Goal: Task Accomplishment & Management: Use online tool/utility

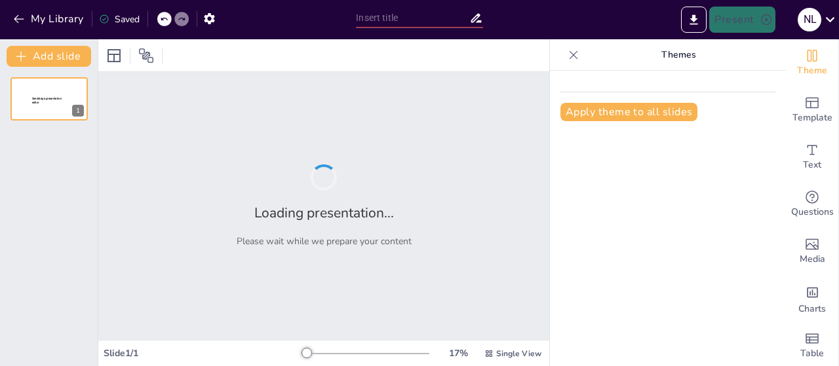
type input "New Sendsteps"
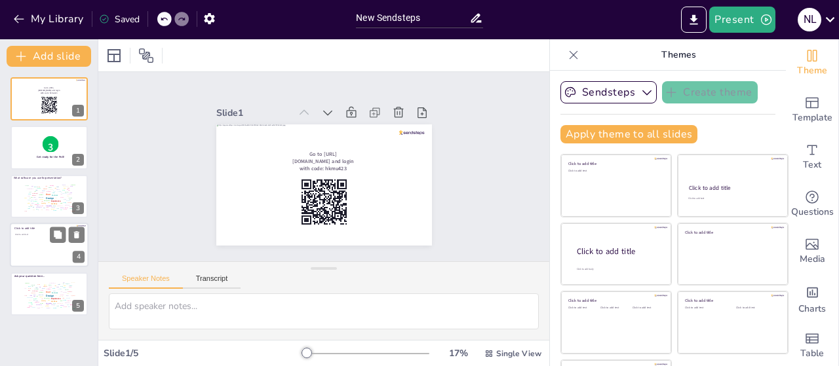
click at [25, 246] on div at bounding box center [49, 245] width 79 height 45
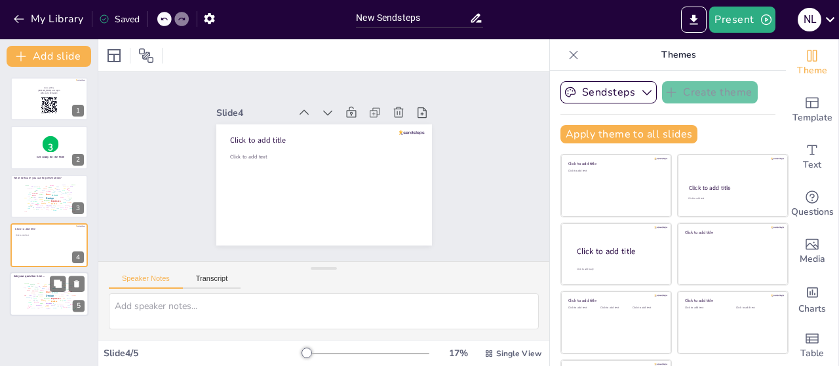
click at [25, 294] on div "Design User Experience Interface Features Navigation Usability Test Process Inf…" at bounding box center [49, 294] width 56 height 31
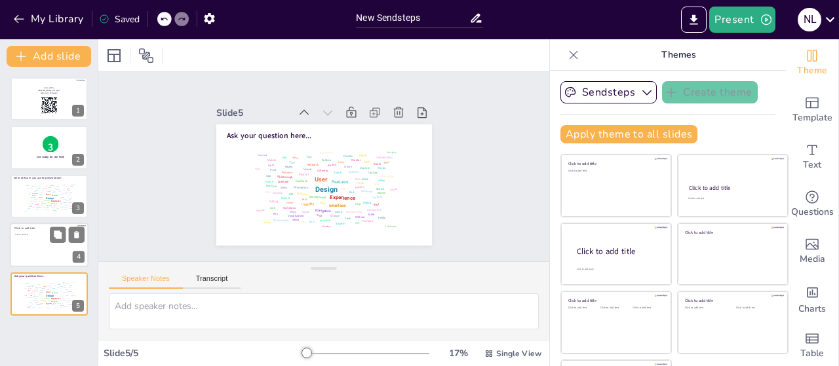
click at [35, 241] on div at bounding box center [49, 245] width 79 height 45
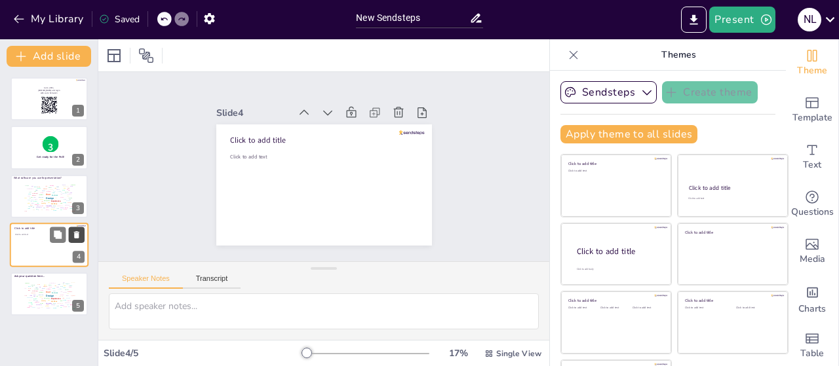
click at [74, 233] on icon at bounding box center [76, 234] width 5 height 7
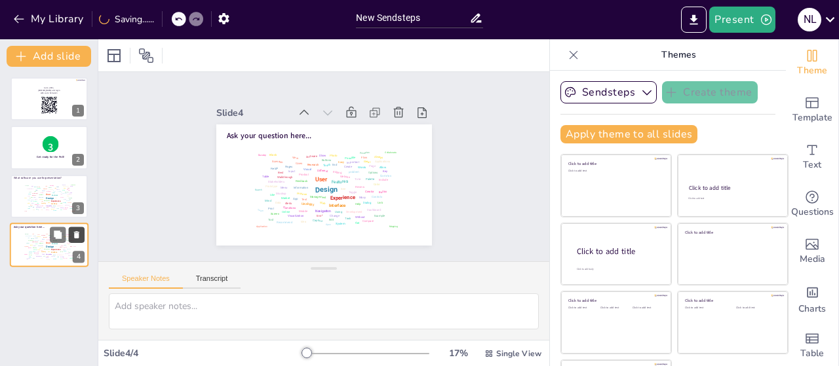
click at [79, 233] on icon at bounding box center [76, 235] width 9 height 9
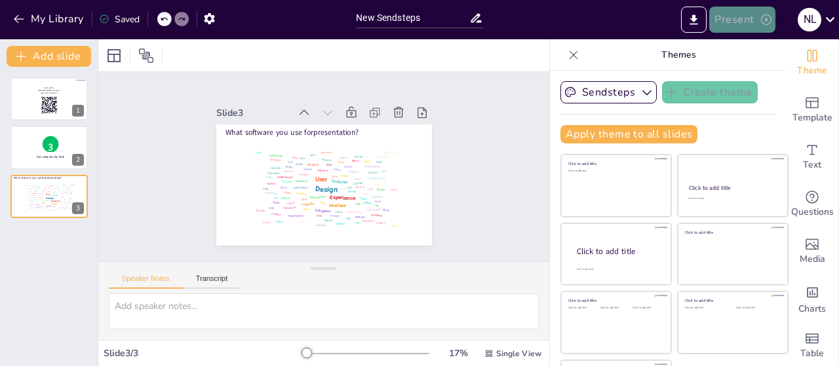
click at [737, 20] on button "Present" at bounding box center [742, 20] width 66 height 26
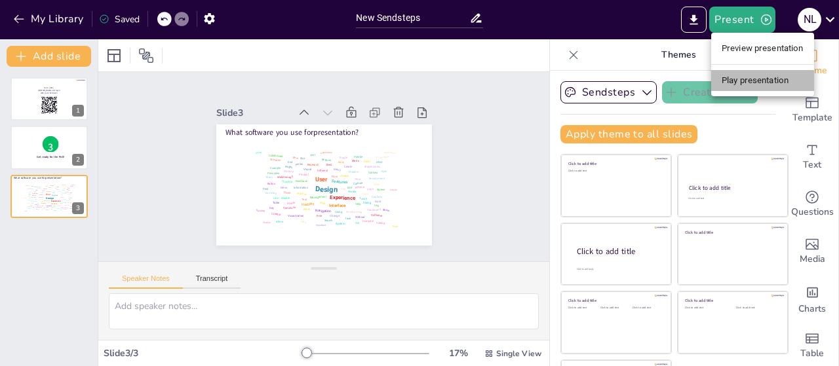
click at [755, 77] on li "Play presentation" at bounding box center [762, 80] width 103 height 21
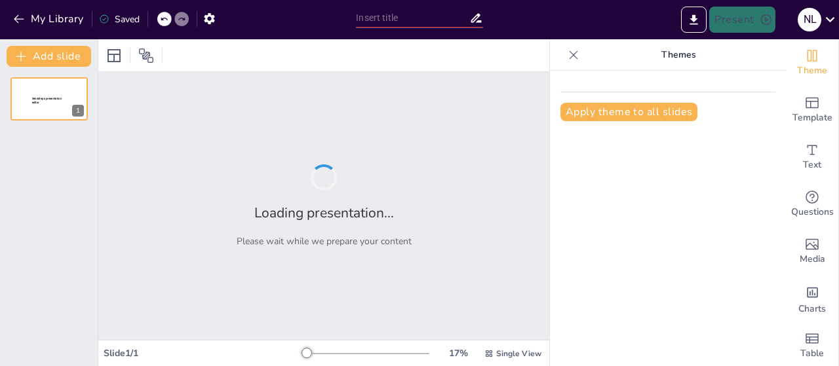
type input "Navigating AI Fundamentals: Course Overview for Freshmen"
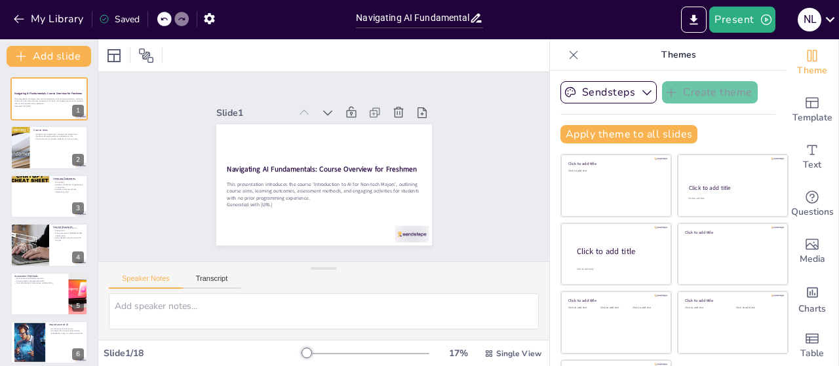
checkbox input "true"
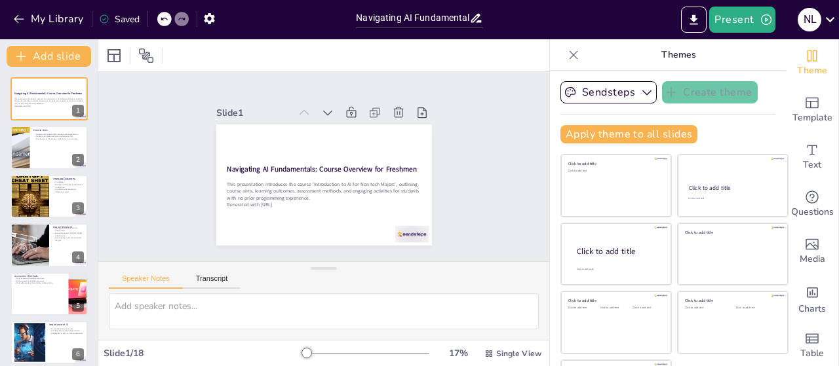
checkbox input "true"
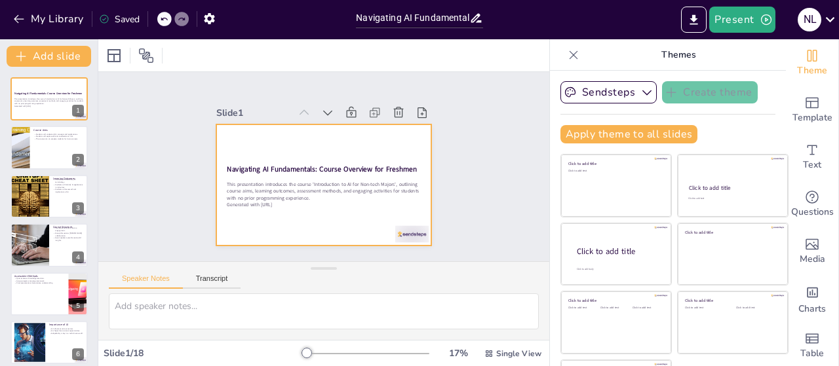
checkbox input "true"
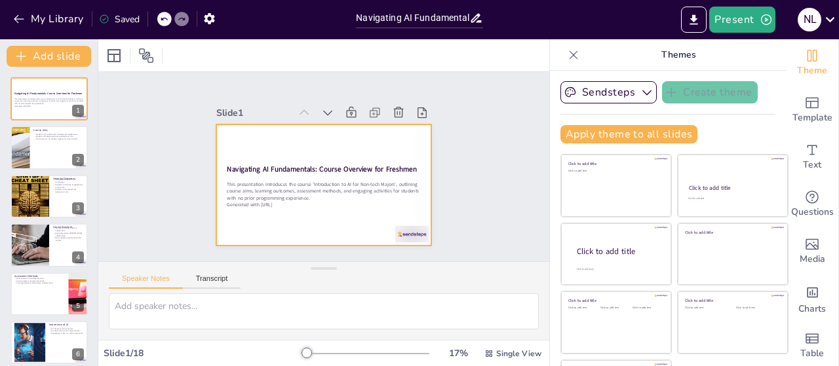
checkbox input "true"
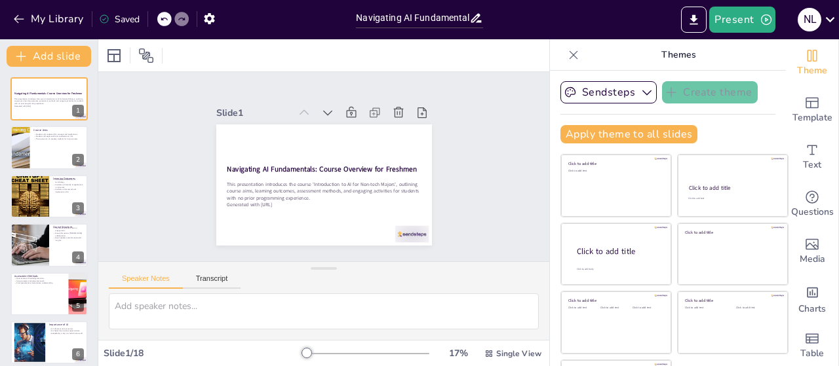
checkbox input "true"
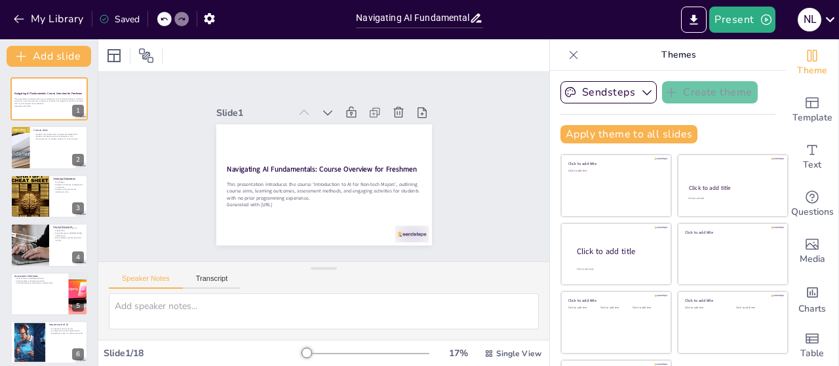
checkbox input "true"
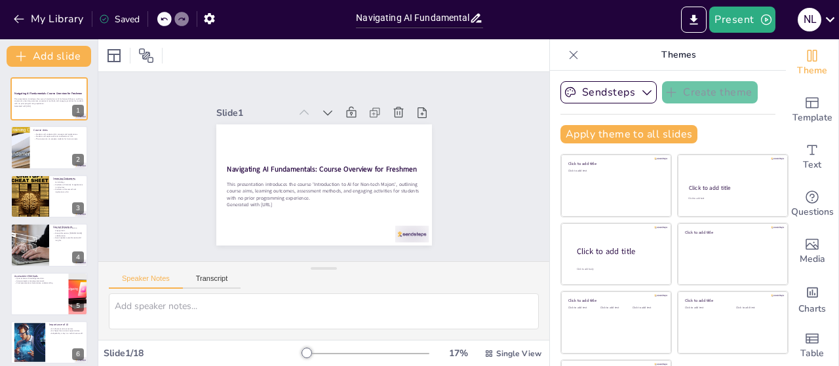
checkbox input "true"
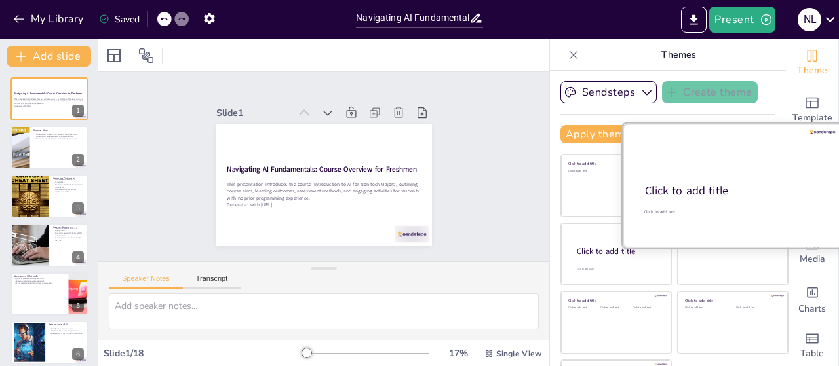
click at [737, 184] on div "Click to add title" at bounding box center [732, 192] width 174 height 16
checkbox input "true"
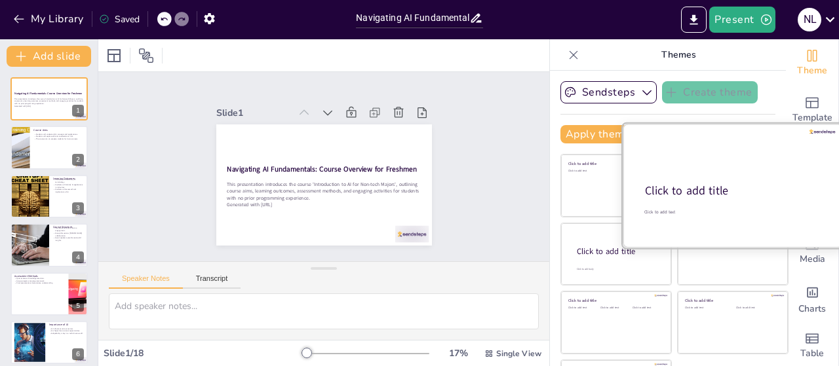
checkbox input "true"
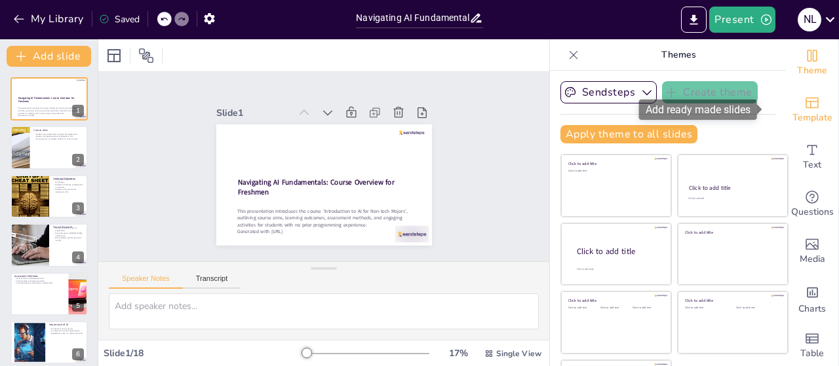
click at [805, 111] on span "Template" at bounding box center [812, 118] width 40 height 14
checkbox input "true"
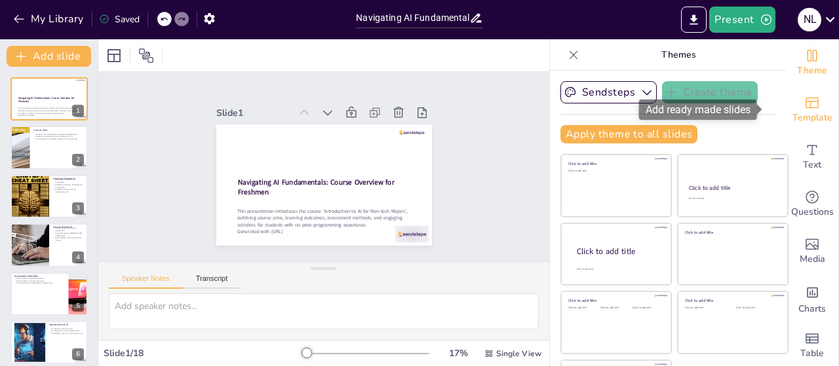
checkbox input "true"
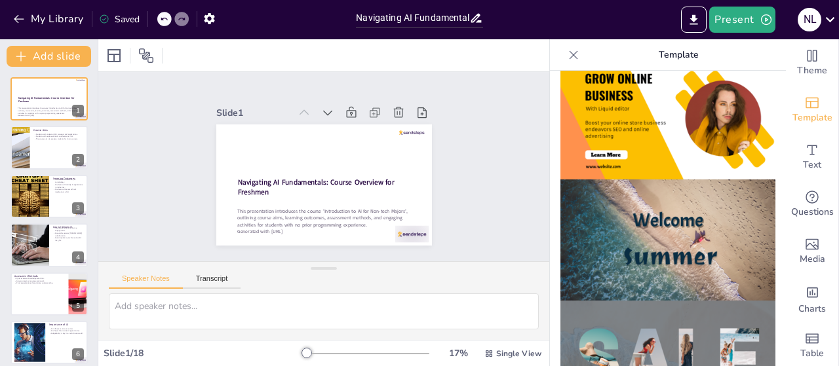
scroll to position [385, 0]
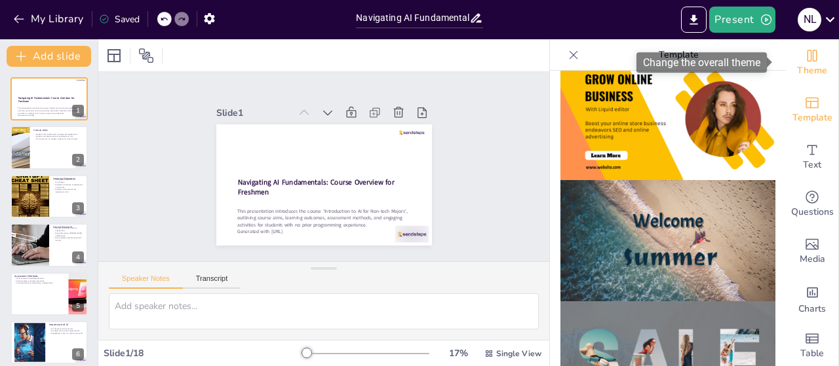
click at [805, 69] on span "Theme" at bounding box center [812, 71] width 30 height 14
checkbox input "true"
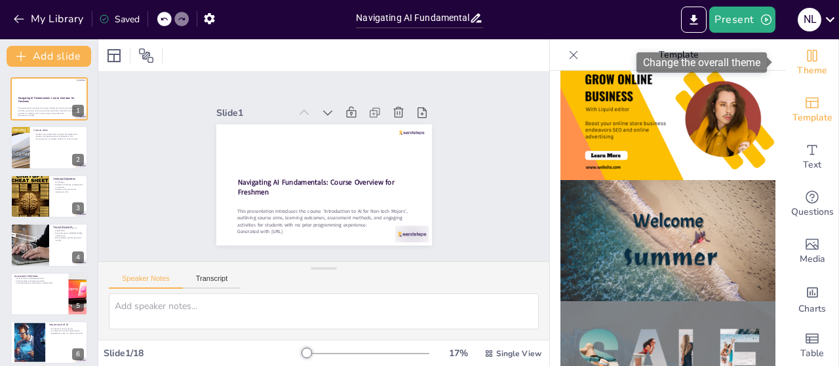
checkbox input "true"
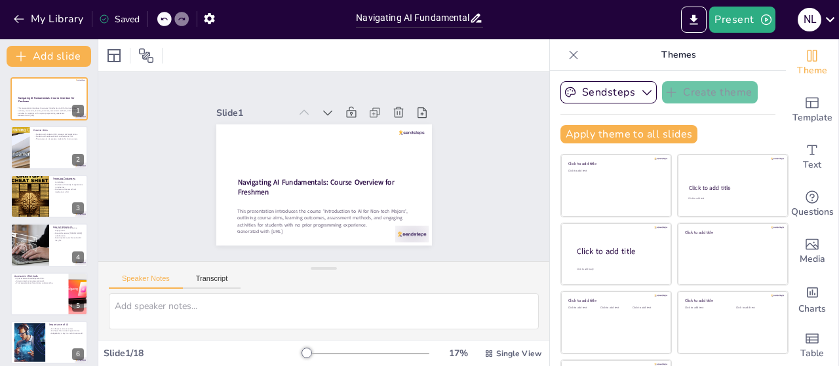
checkbox input "true"
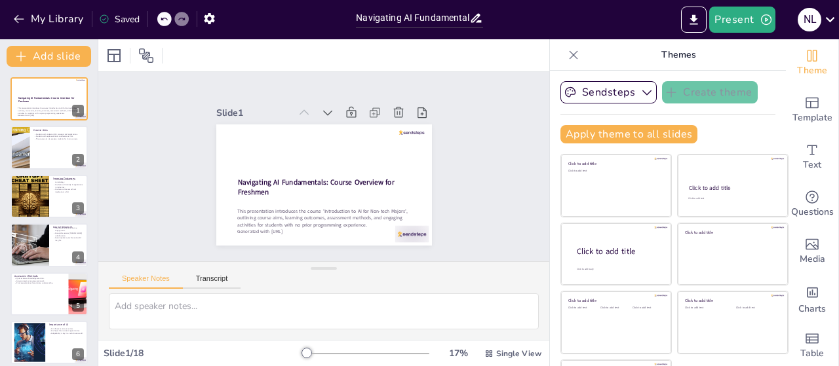
checkbox input "true"
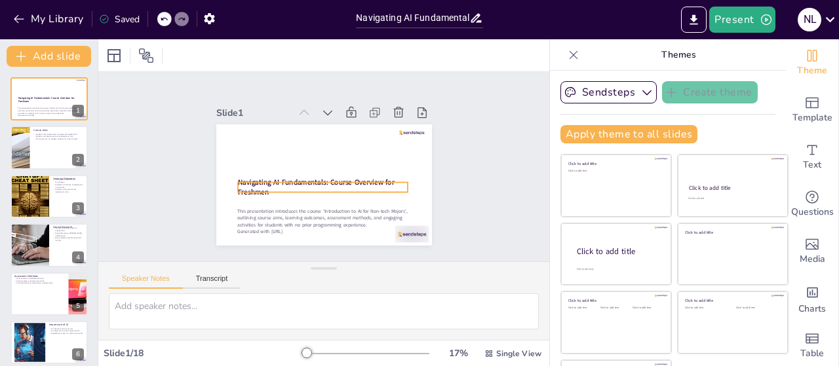
checkbox input "true"
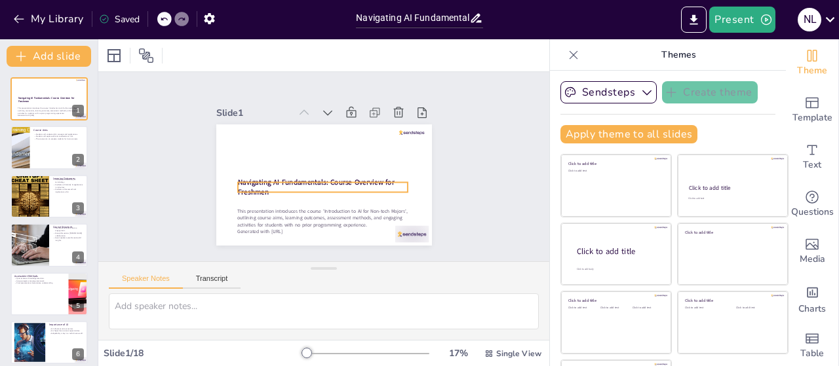
checkbox input "true"
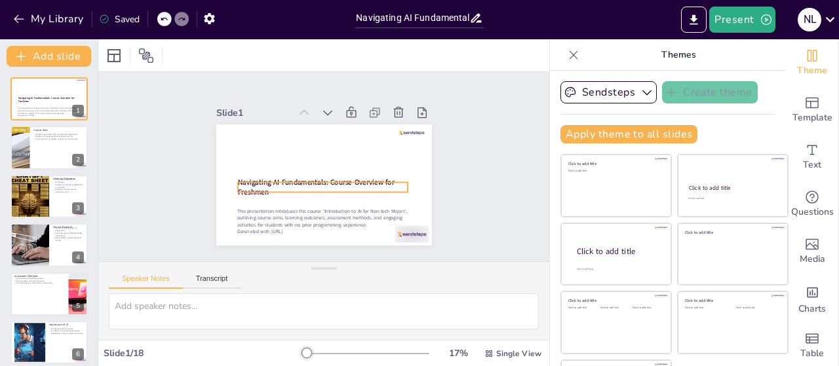
checkbox input "true"
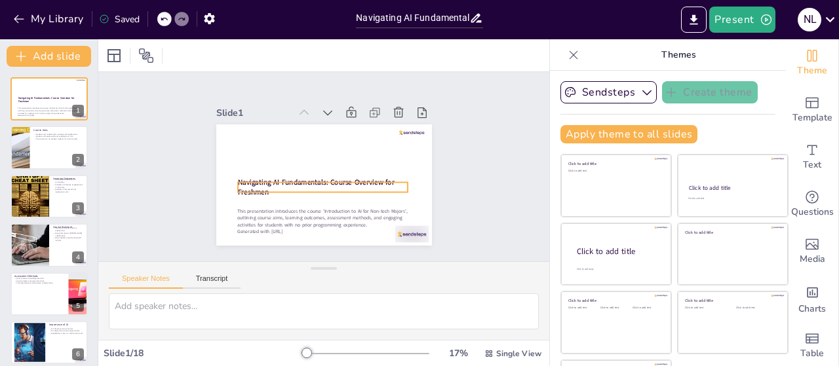
checkbox input "true"
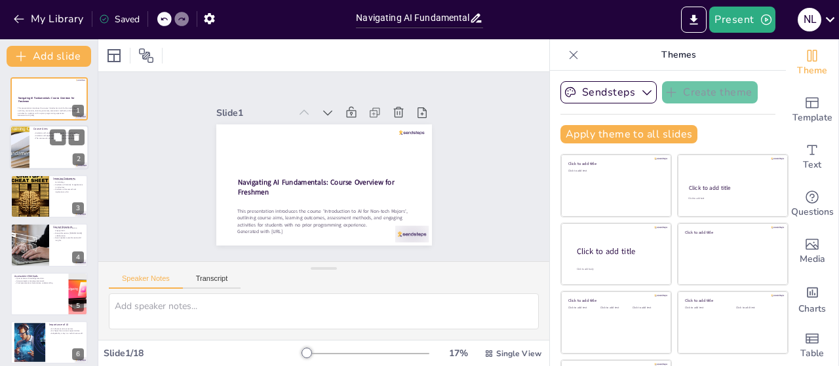
checkbox input "true"
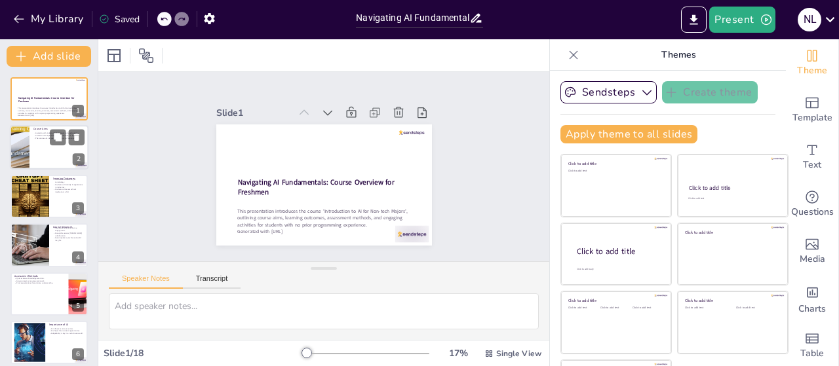
checkbox input "true"
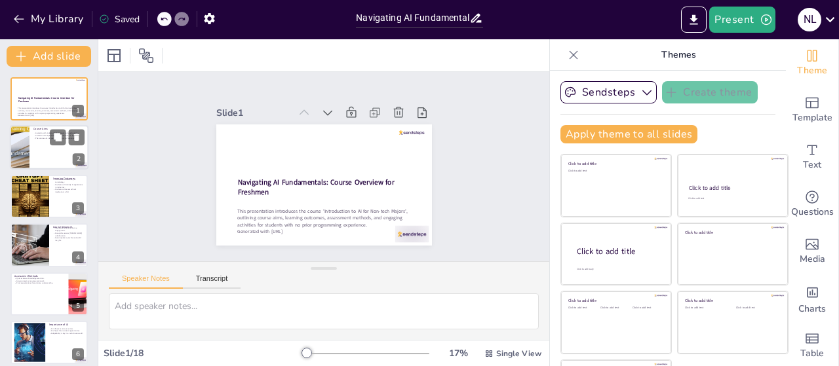
click at [37, 147] on div at bounding box center [49, 148] width 79 height 45
type textarea "Understanding AI concepts and applications is essential for students, especiall…"
checkbox input "true"
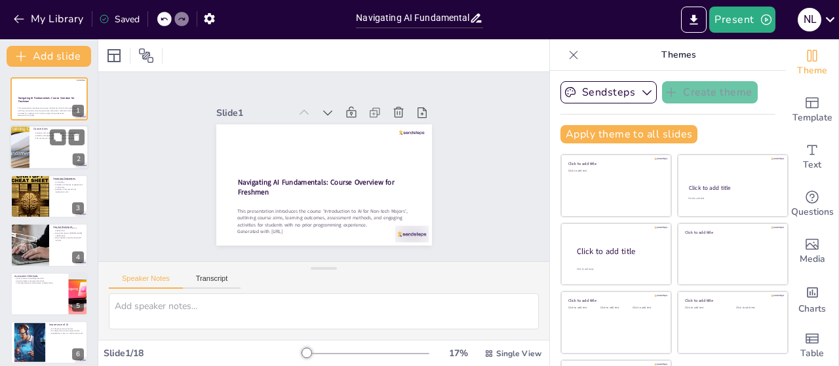
checkbox input "true"
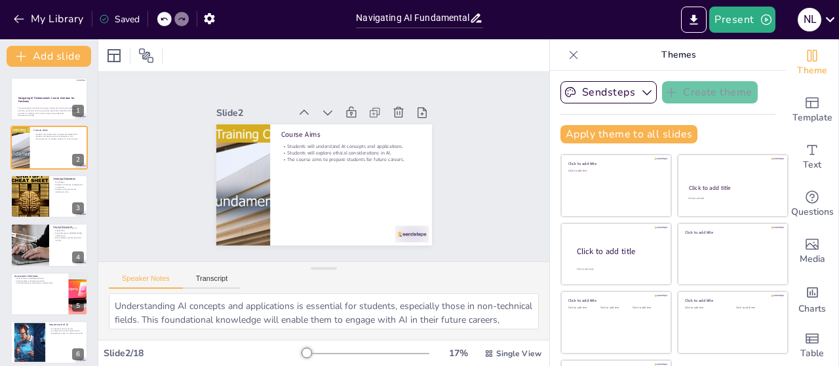
checkbox input "true"
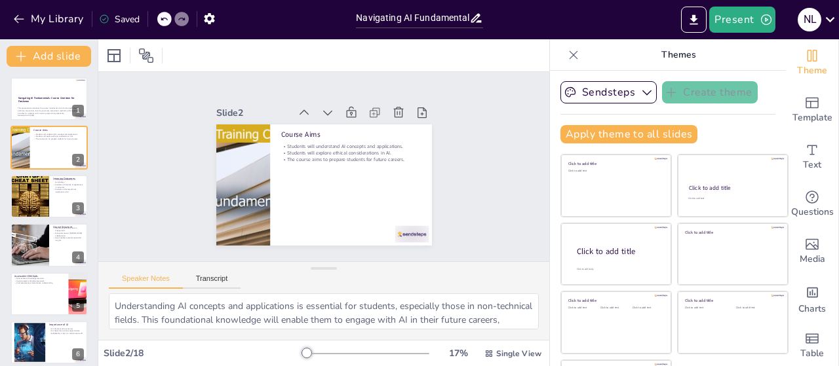
checkbox input "true"
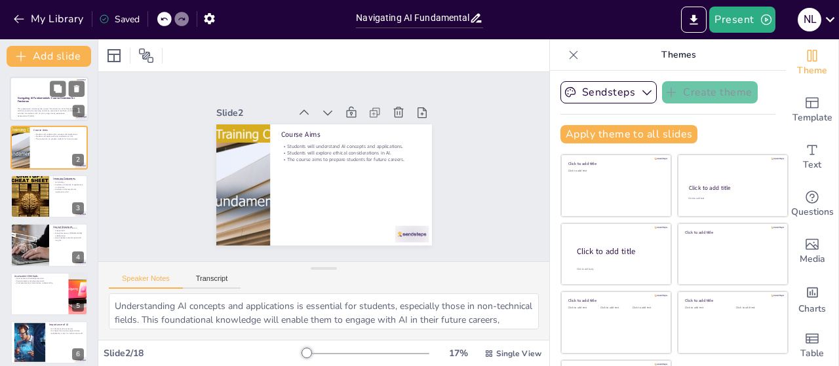
checkbox input "true"
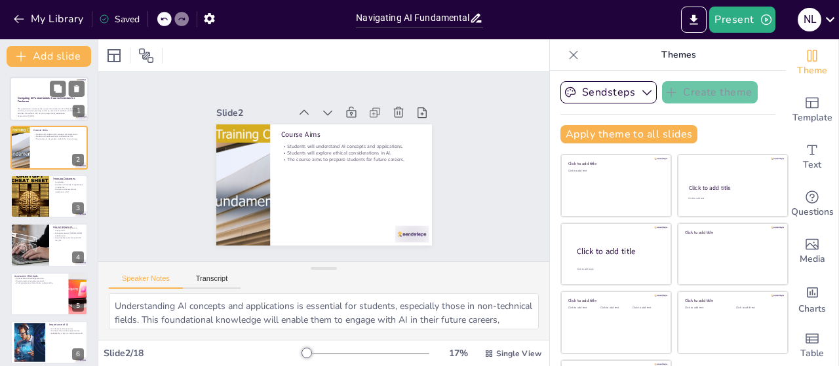
checkbox input "true"
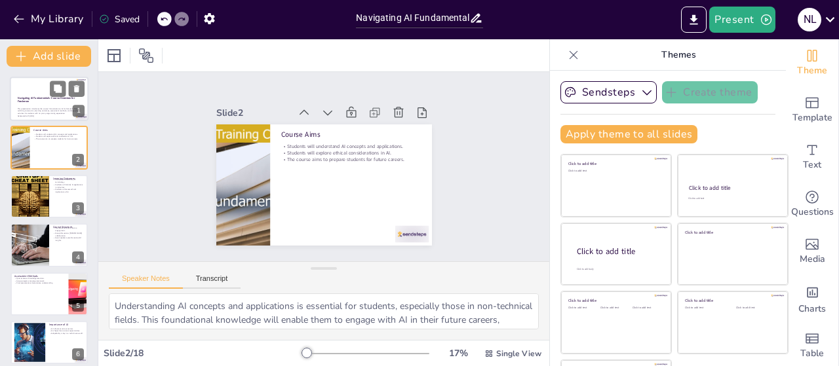
checkbox input "true"
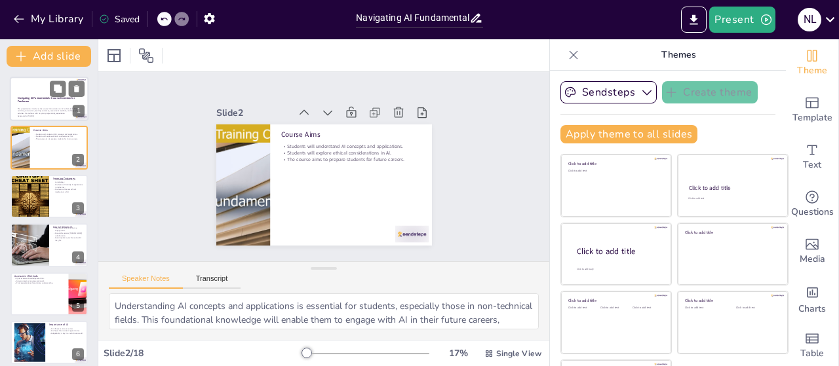
checkbox input "true"
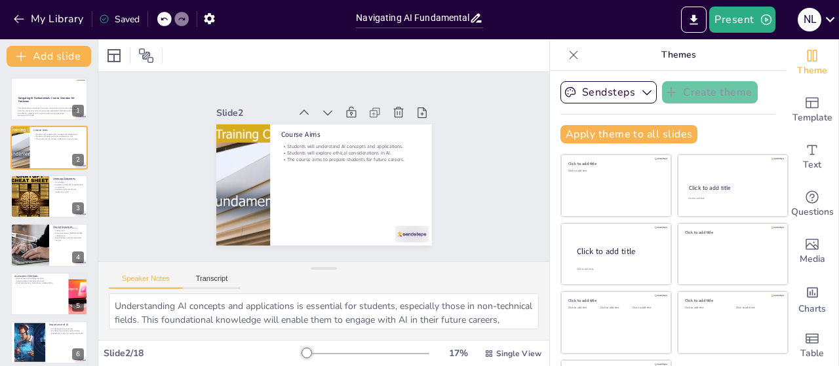
checkbox input "true"
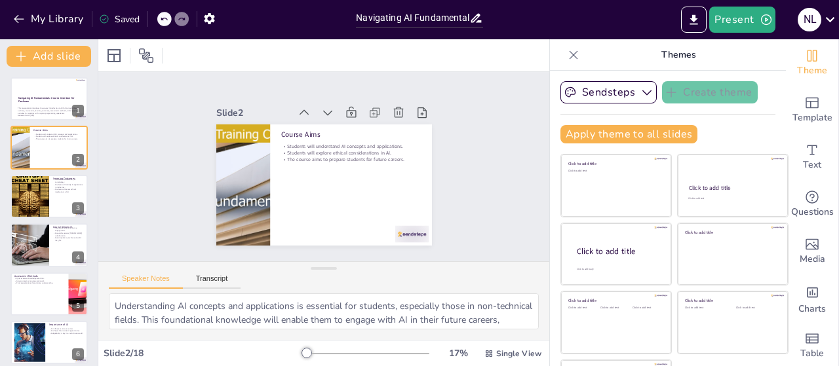
checkbox input "true"
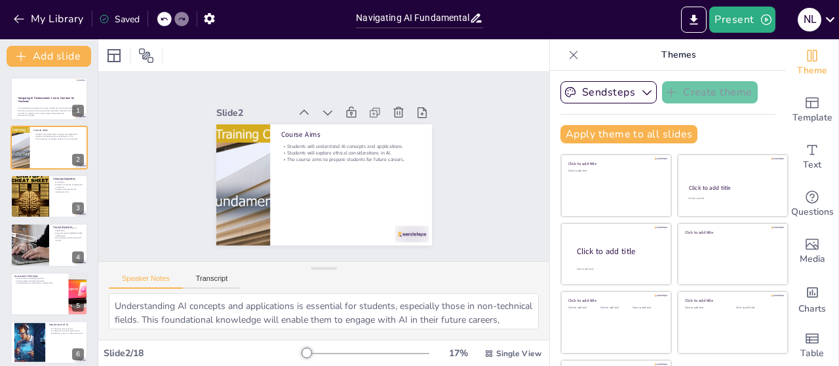
checkbox input "true"
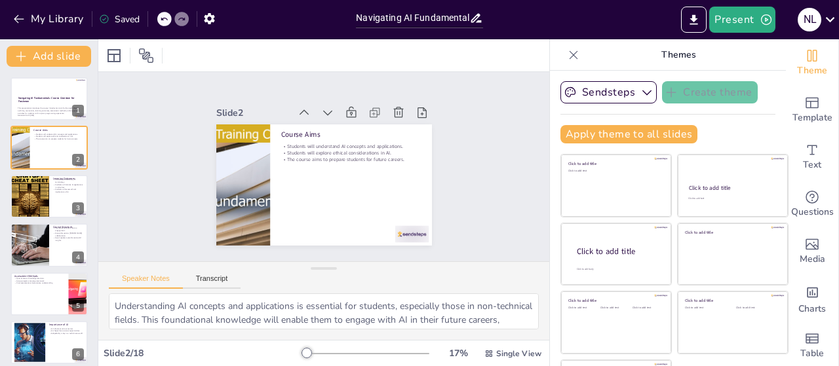
checkbox input "true"
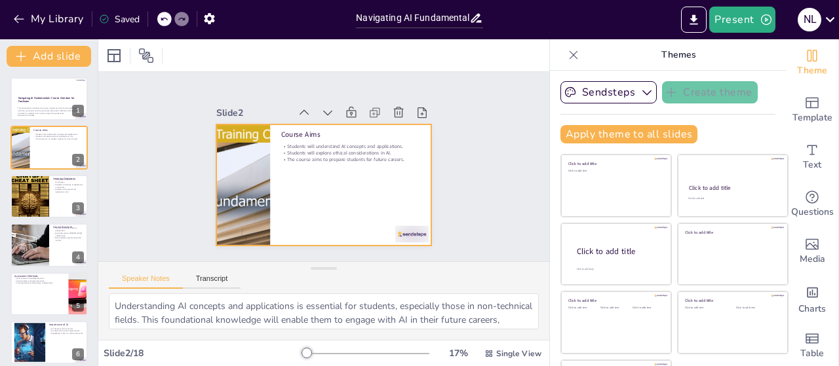
checkbox input "true"
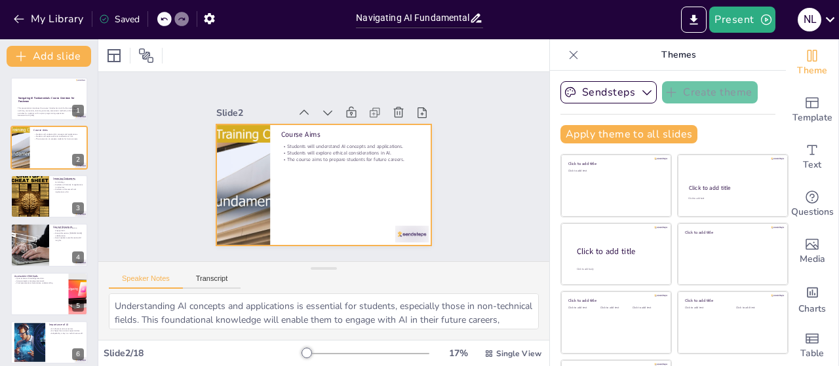
checkbox input "true"
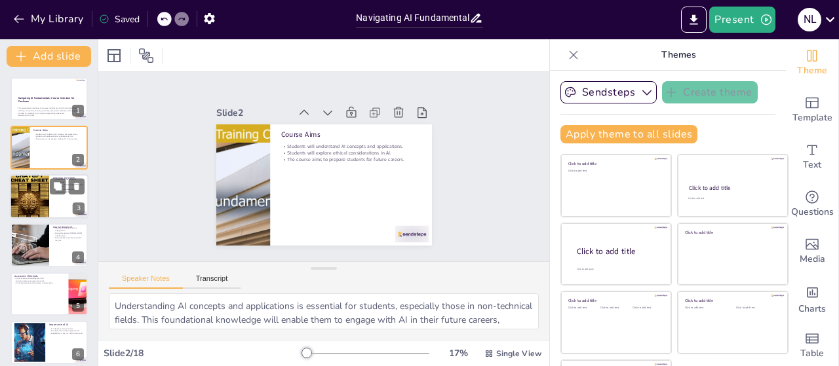
checkbox input "true"
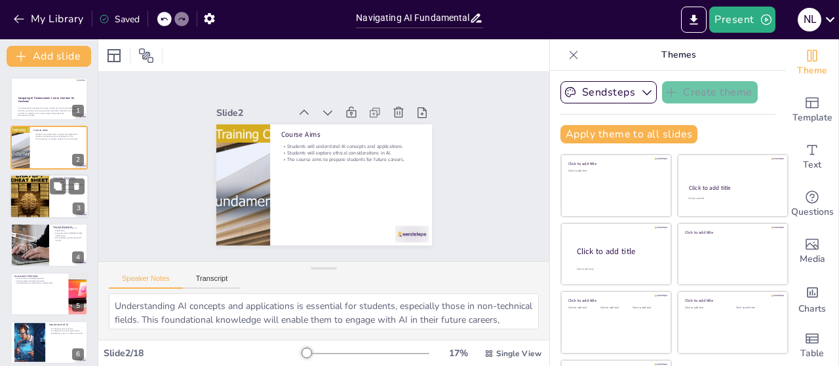
checkbox input "true"
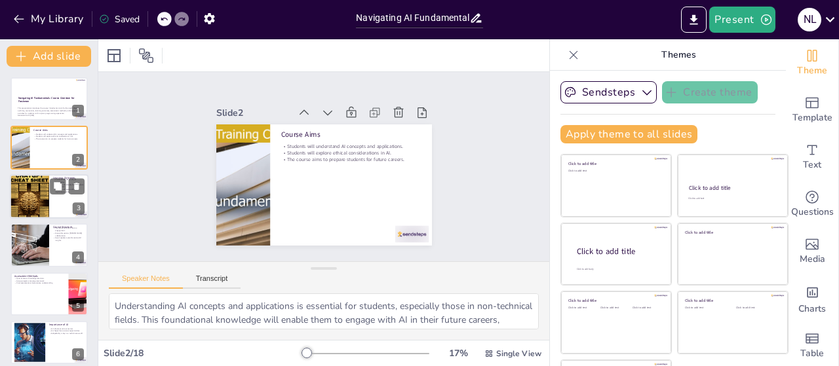
checkbox input "true"
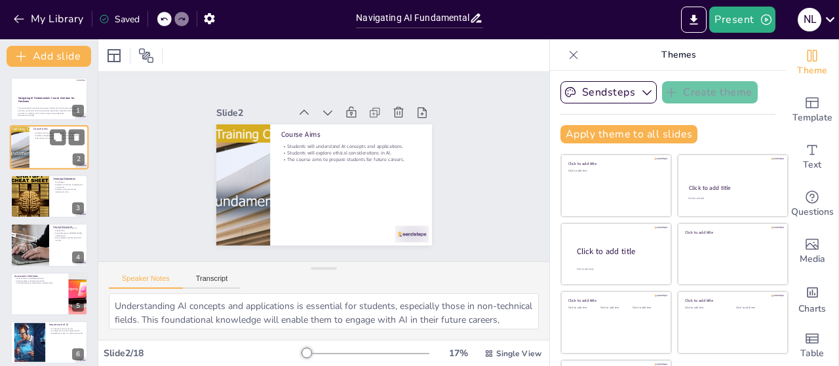
checkbox input "true"
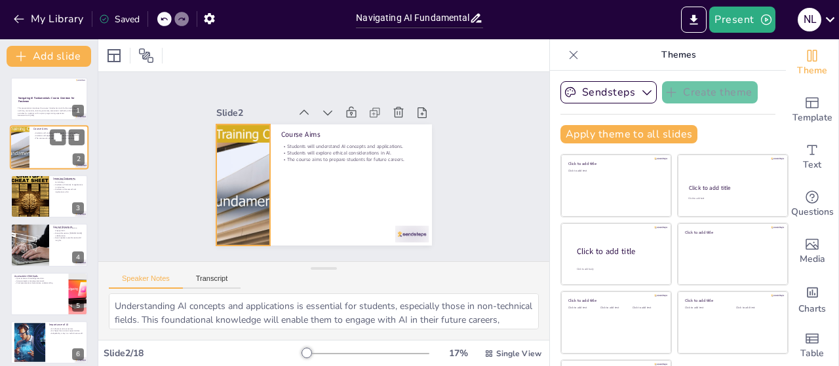
checkbox input "true"
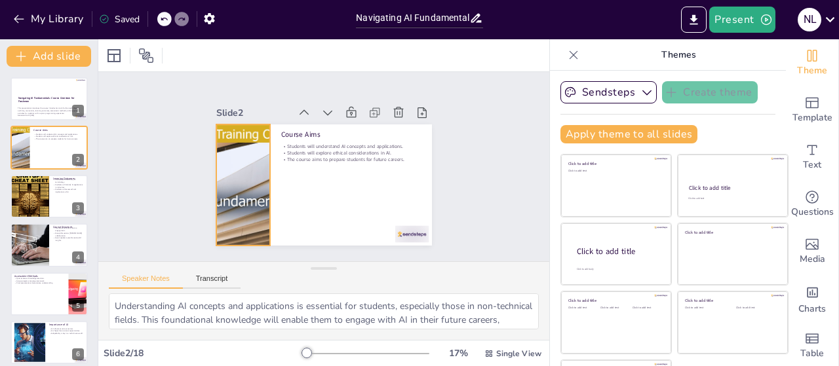
checkbox input "true"
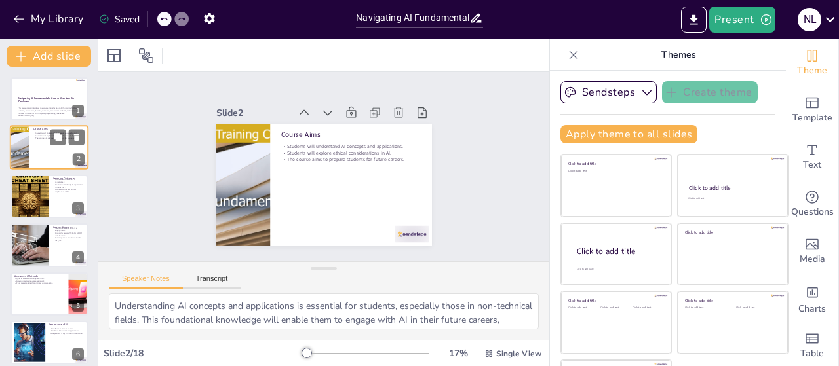
checkbox input "true"
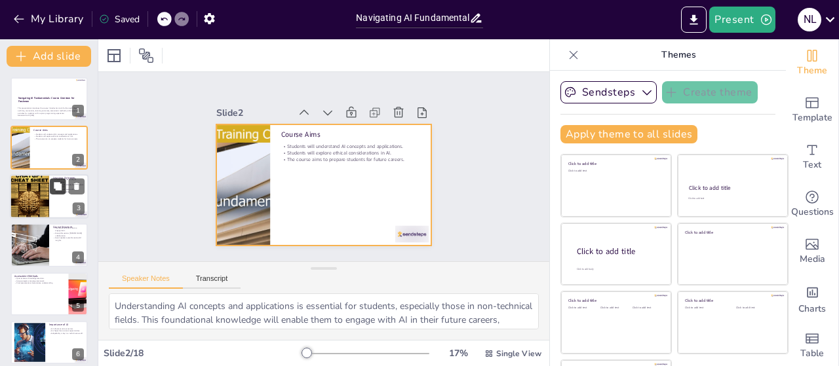
checkbox input "true"
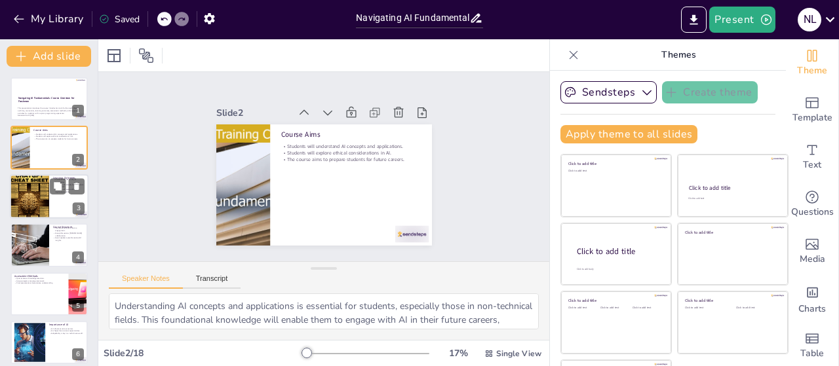
checkbox input "true"
click at [735, 18] on button "Present" at bounding box center [742, 20] width 66 height 26
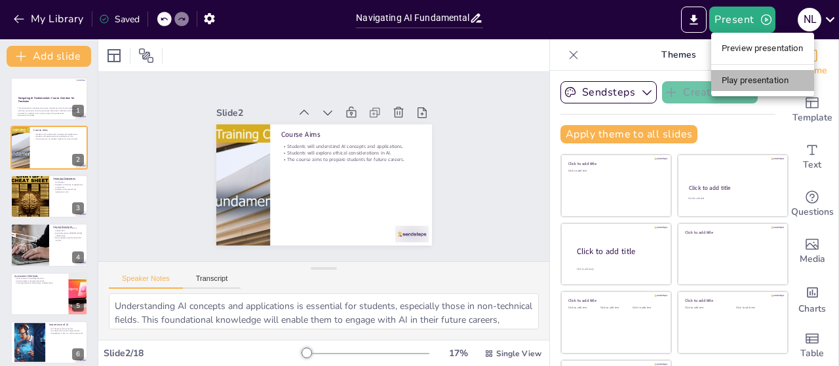
click at [752, 82] on li "Play presentation" at bounding box center [762, 80] width 103 height 21
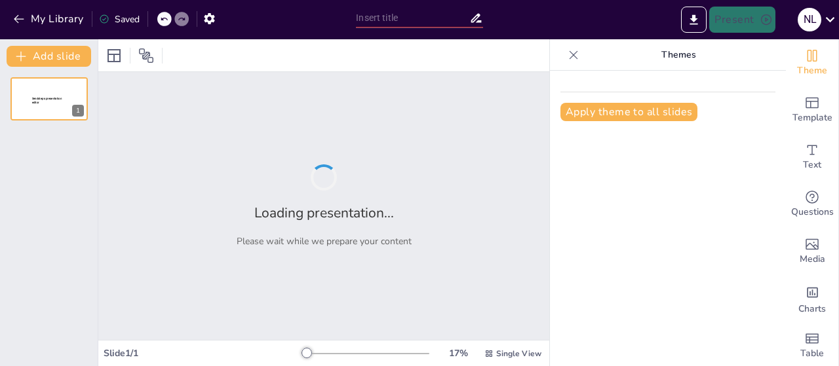
type input "Navigating AI Fundamentals: Course Overview for Freshmen"
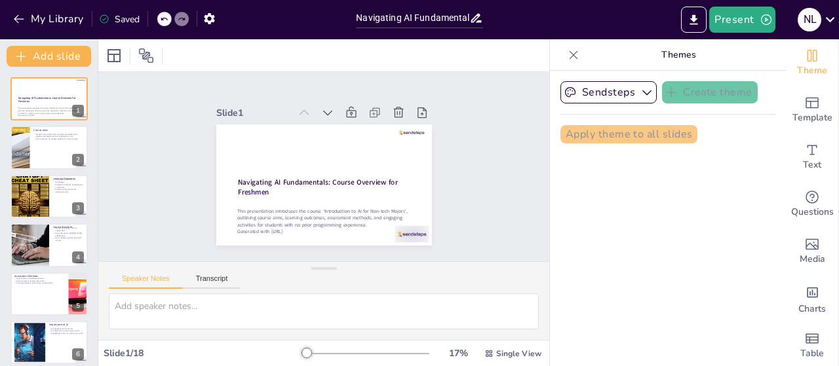
checkbox input "true"
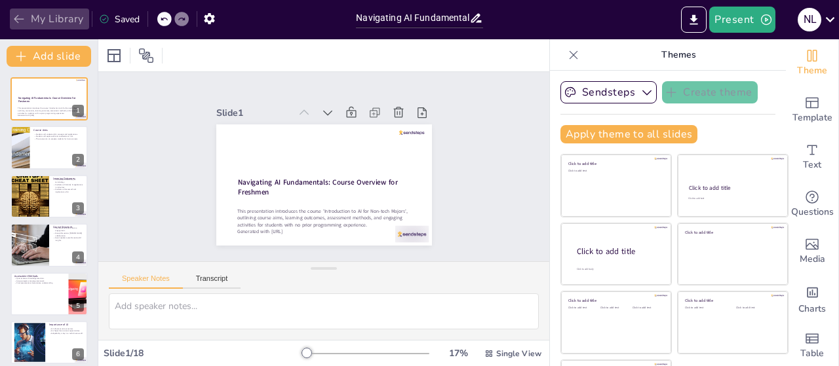
click at [18, 17] on icon "button" at bounding box center [18, 18] width 13 height 13
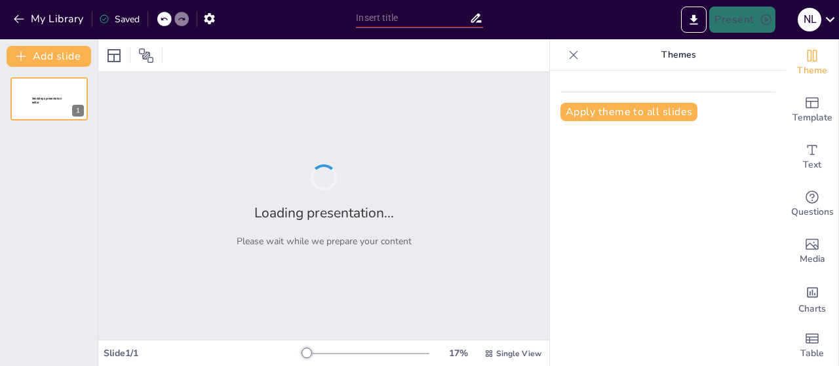
type input "Navigating AI Fundamentals: Course Overview for Freshmen"
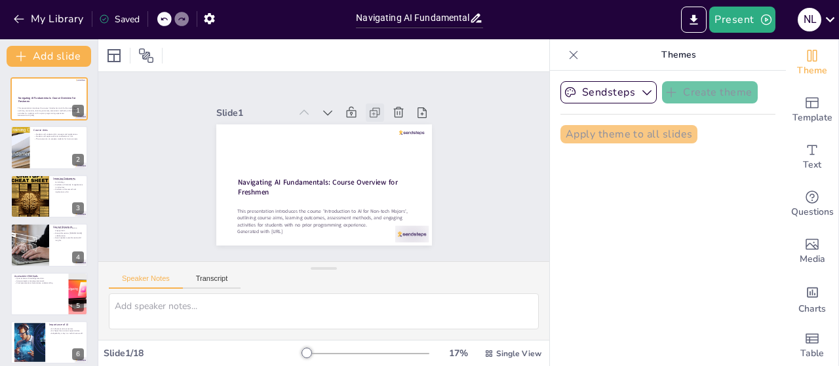
checkbox input "true"
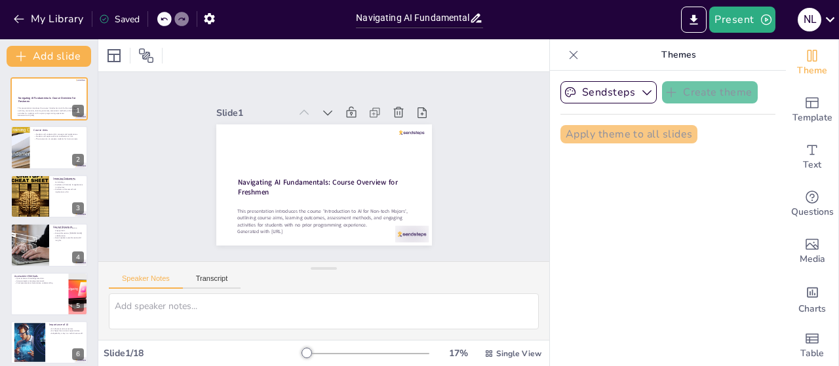
checkbox input "true"
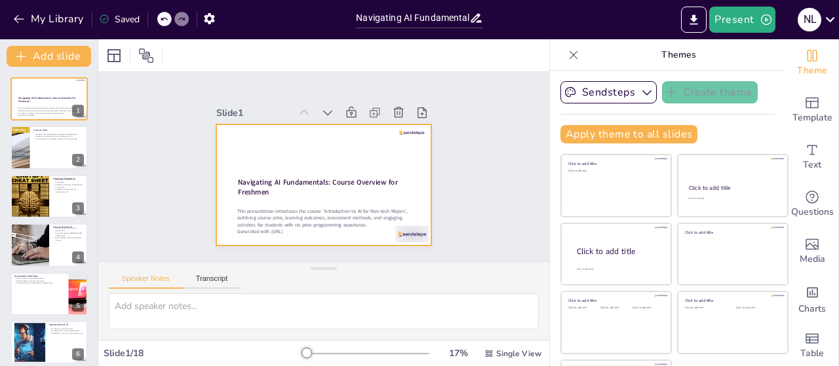
checkbox input "true"
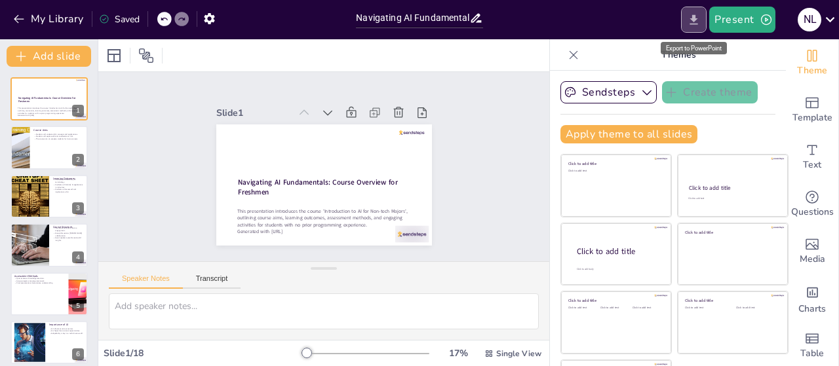
click at [694, 20] on icon "Export to PowerPoint" at bounding box center [694, 19] width 8 height 10
checkbox input "true"
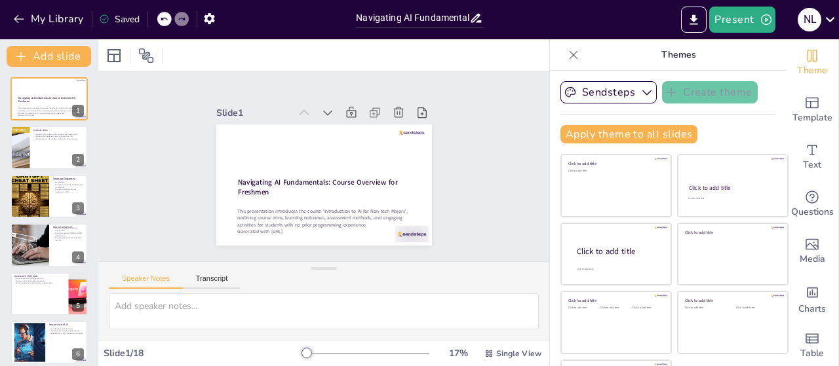
checkbox input "true"
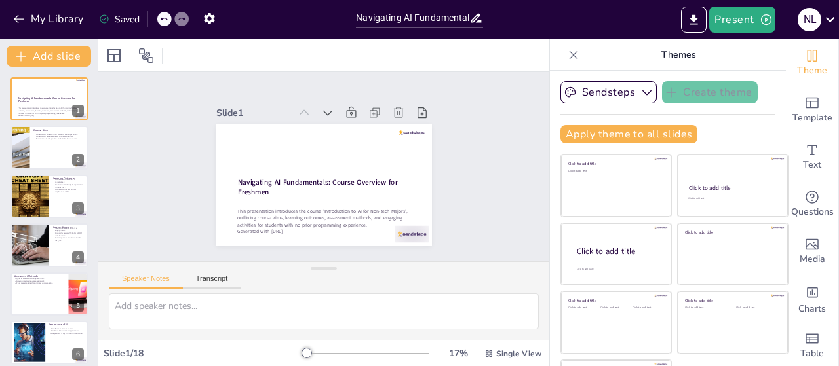
checkbox input "true"
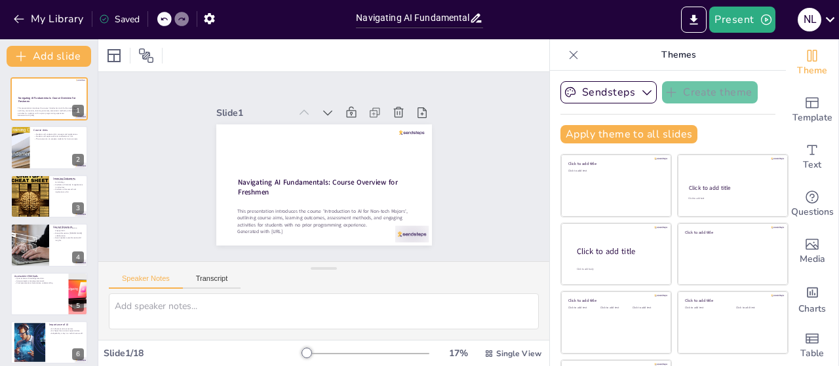
checkbox input "true"
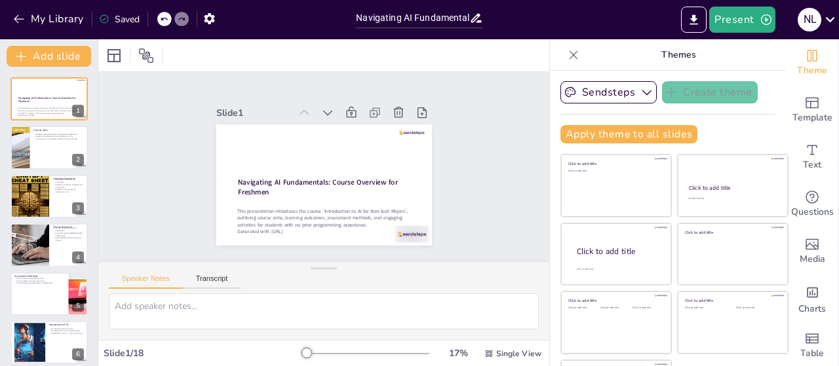
checkbox input "true"
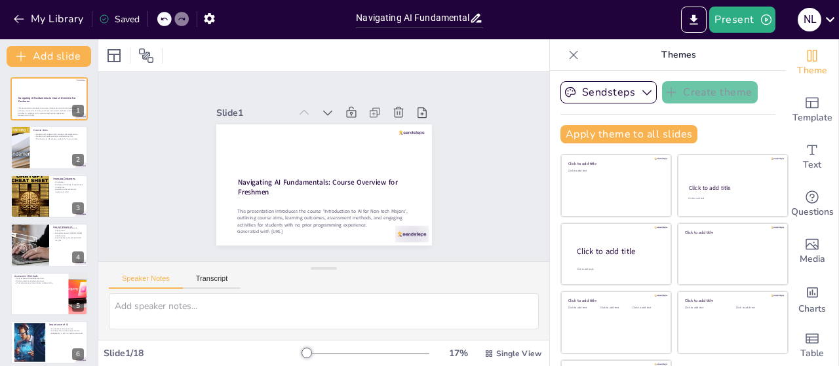
checkbox input "true"
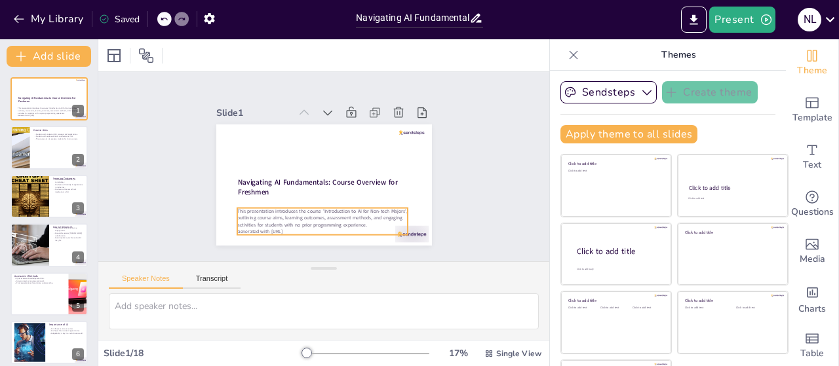
checkbox input "true"
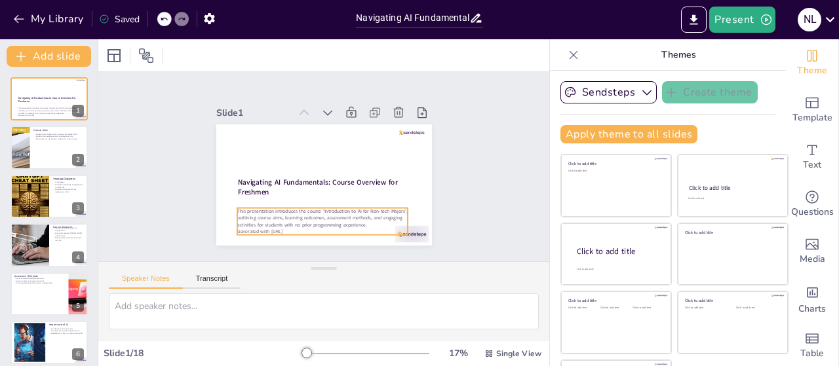
checkbox input "true"
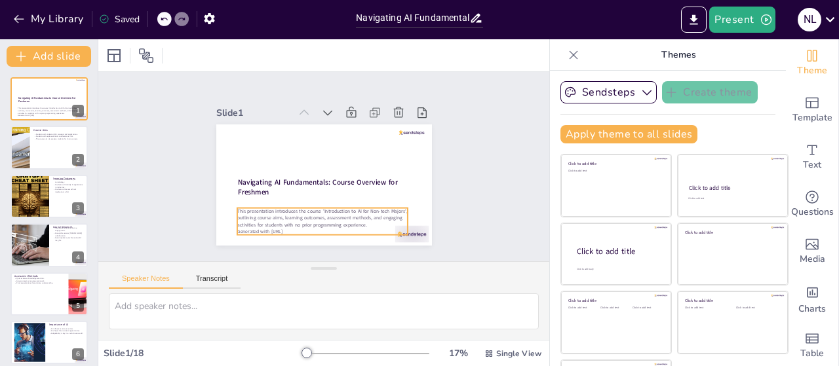
checkbox input "true"
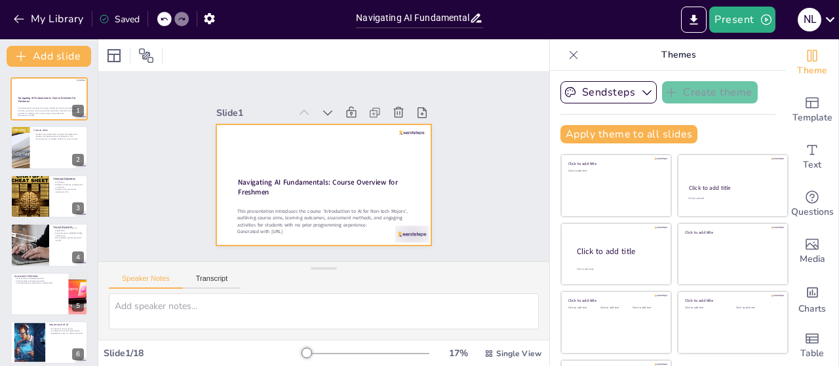
checkbox input "true"
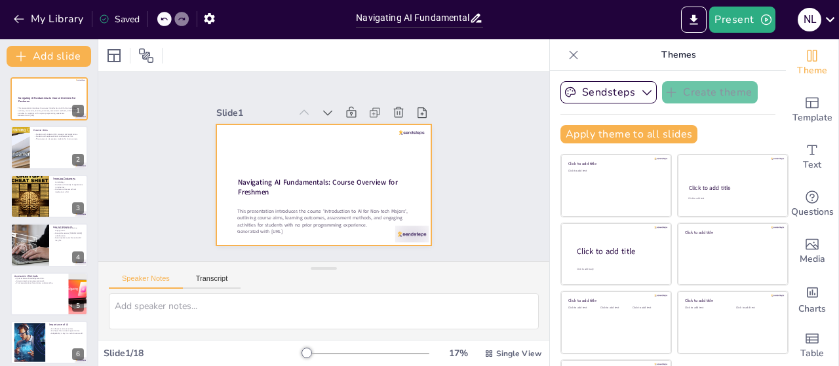
checkbox input "true"
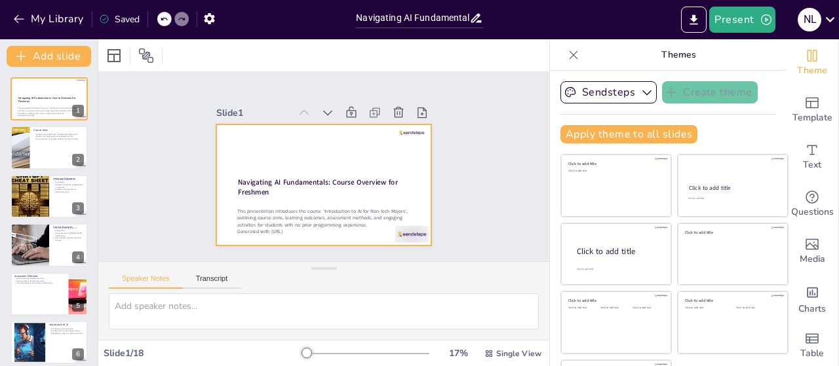
checkbox input "true"
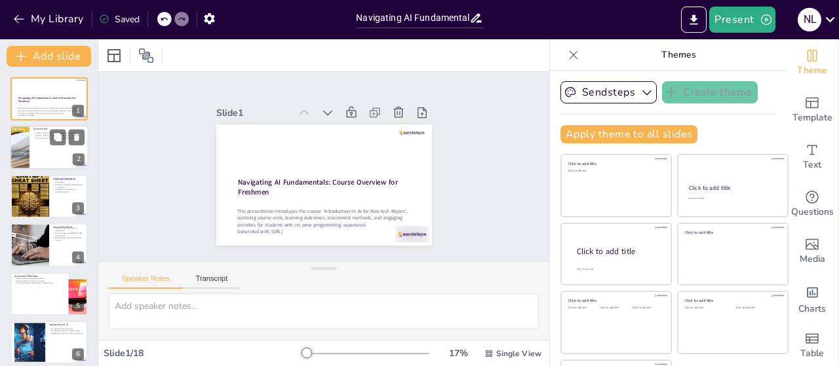
checkbox input "true"
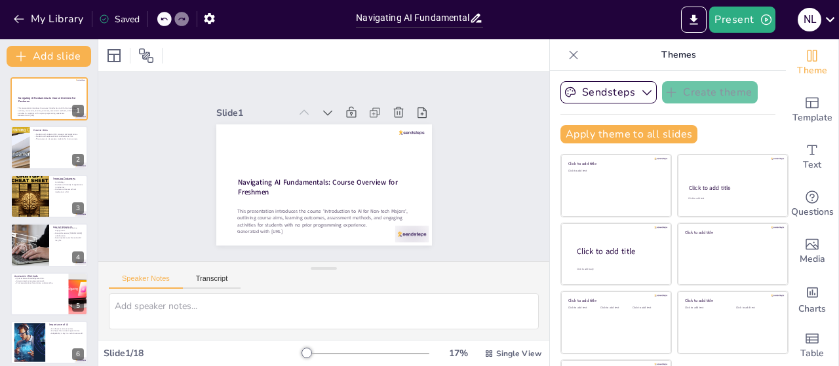
checkbox input "true"
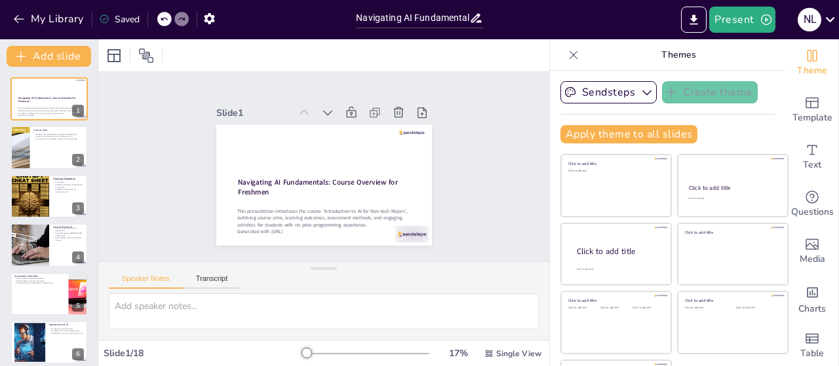
checkbox input "true"
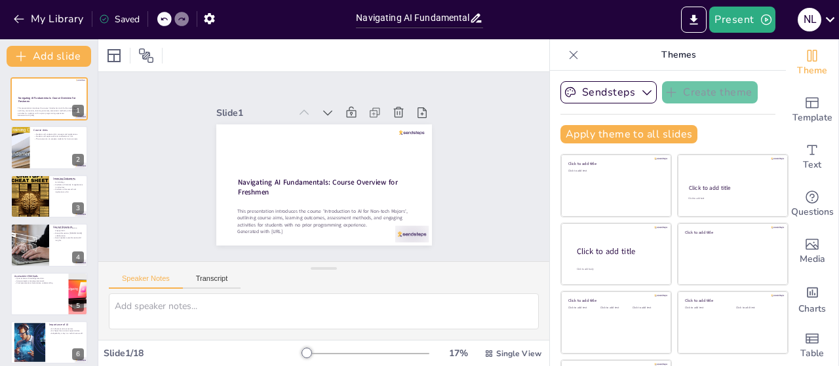
checkbox input "true"
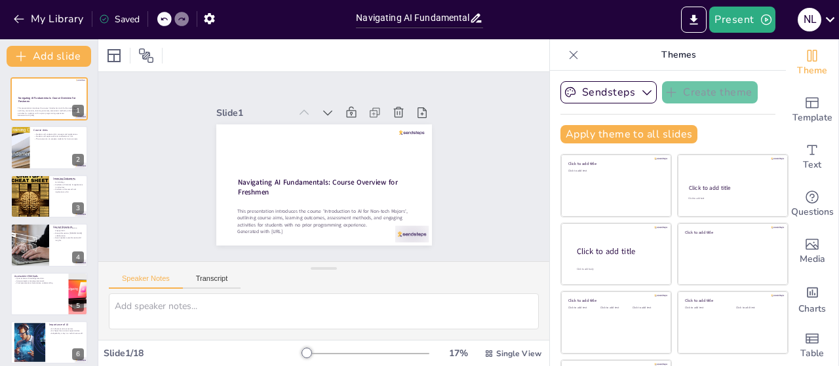
checkbox input "true"
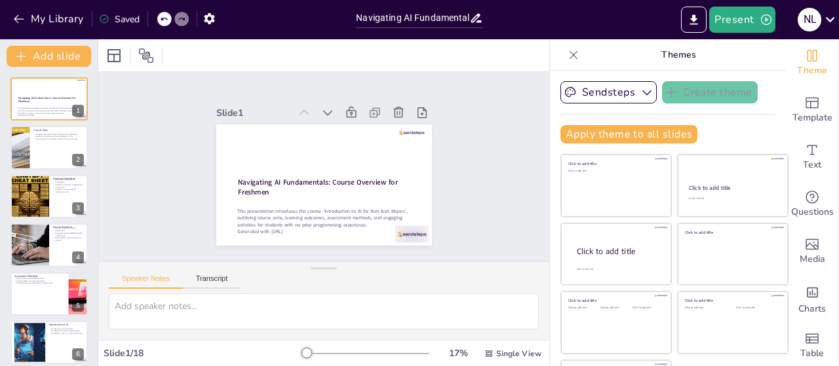
checkbox input "true"
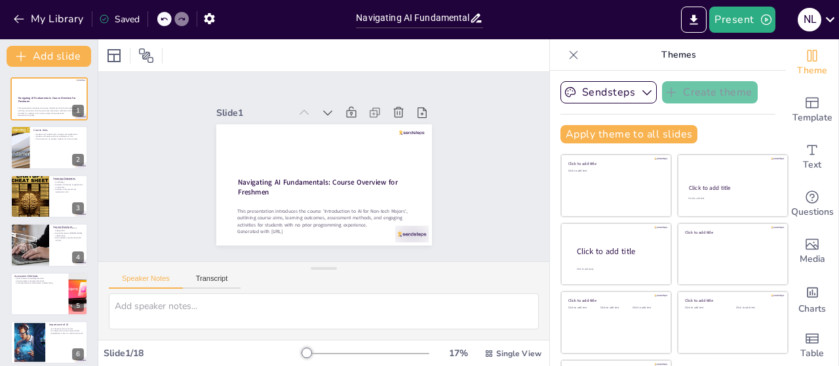
checkbox input "true"
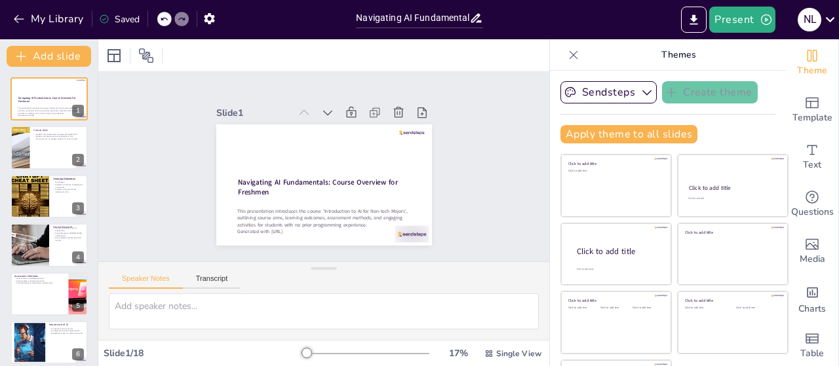
checkbox input "true"
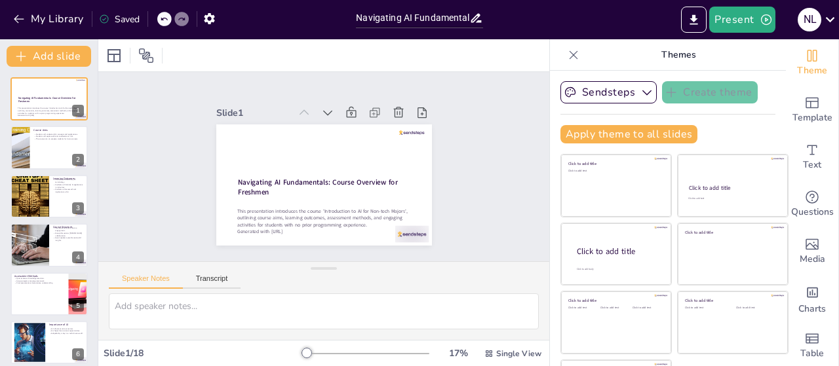
checkbox input "true"
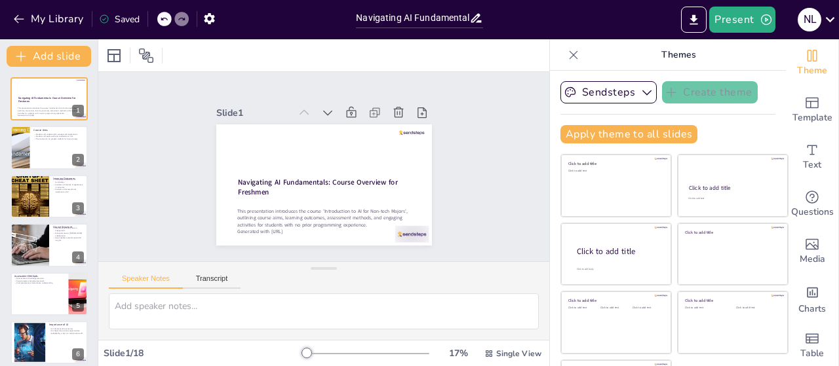
checkbox input "true"
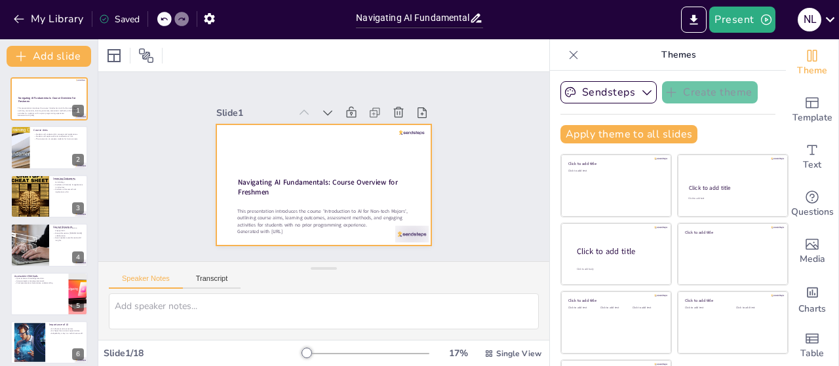
checkbox input "true"
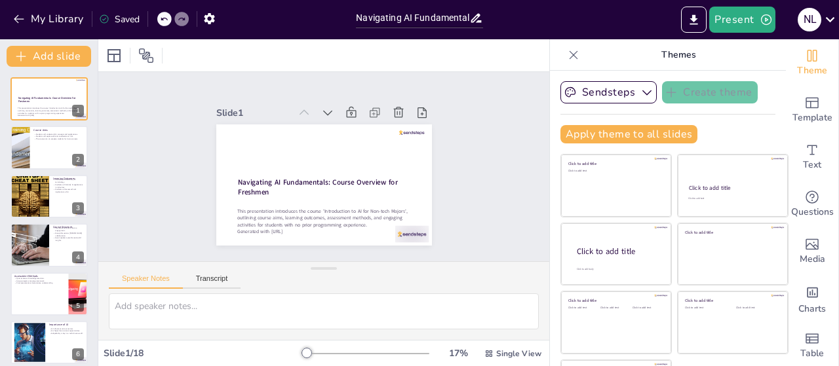
checkbox input "true"
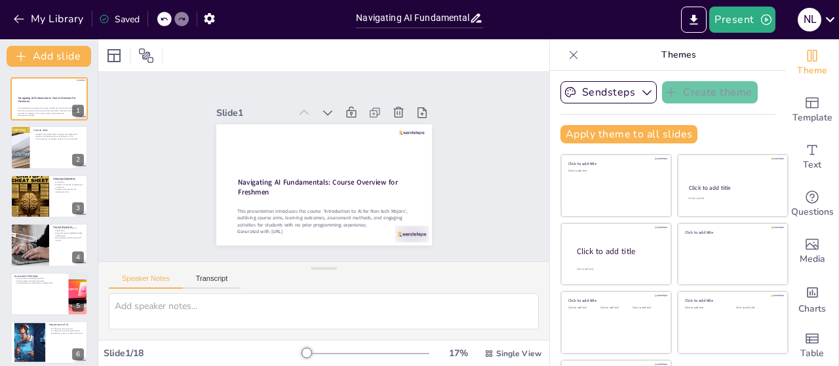
checkbox input "true"
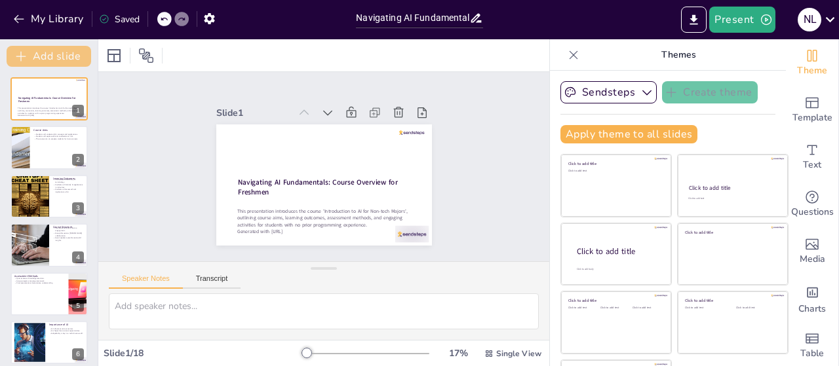
checkbox input "true"
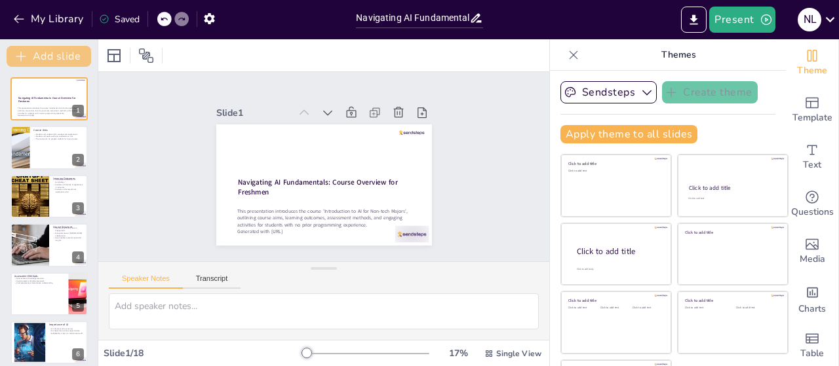
checkbox input "true"
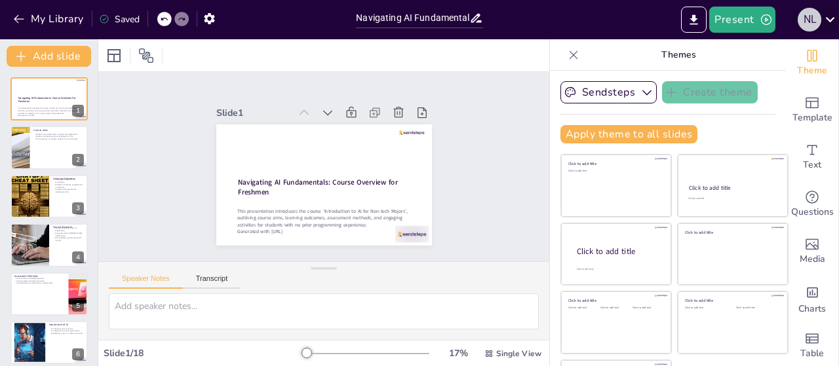
click at [811, 15] on div "N L" at bounding box center [810, 20] width 24 height 24
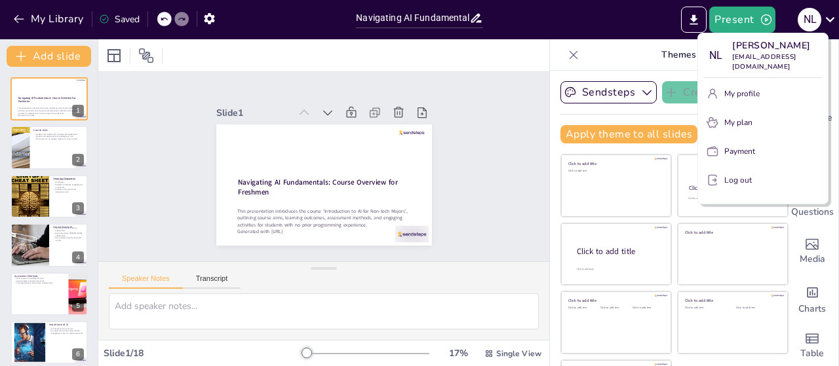
click at [737, 174] on p "Log out" at bounding box center [738, 180] width 28 height 12
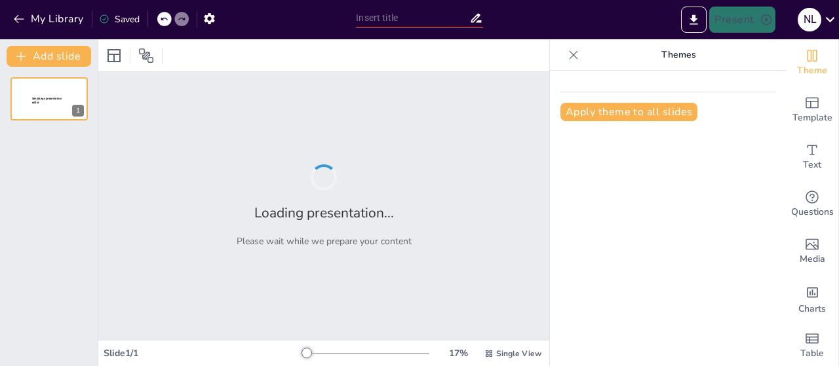
type input "New Sendsteps"
